Goal: Check status: Check status

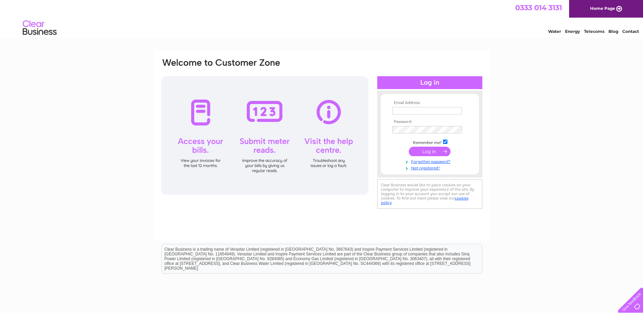
type input "[EMAIL_ADDRESS][DOMAIN_NAME]"
click at [432, 153] on input "submit" at bounding box center [430, 151] width 42 height 9
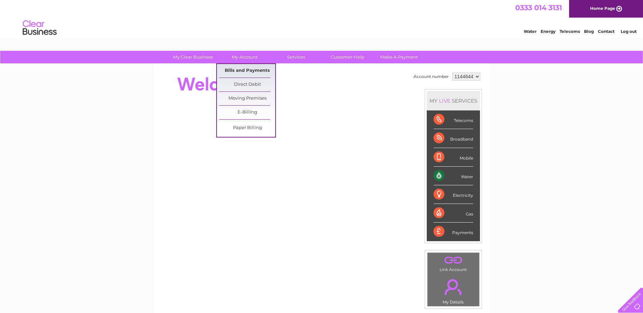
click at [247, 67] on link "Bills and Payments" at bounding box center [247, 71] width 56 height 14
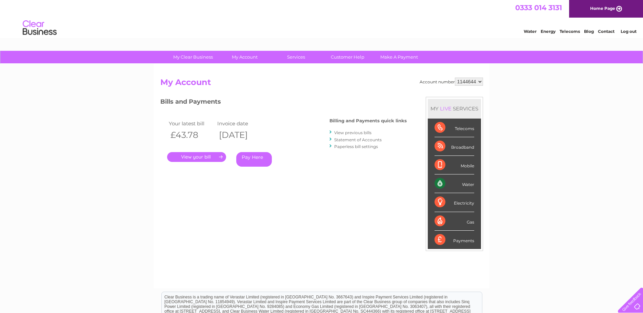
click at [201, 156] on link "." at bounding box center [196, 157] width 59 height 10
